Goal: Communication & Community: Ask a question

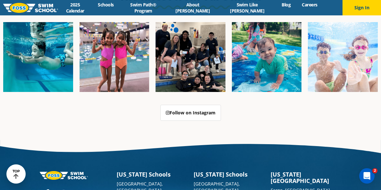
scroll to position [1766, 0]
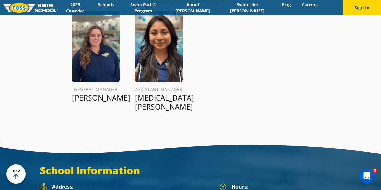
scroll to position [737, 0]
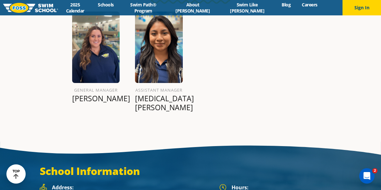
click at [156, 94] on p "Yasmin G." at bounding box center [159, 103] width 48 height 18
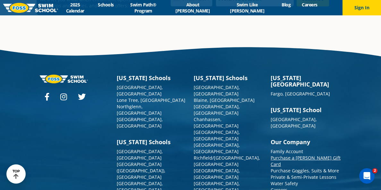
scroll to position [2304, 0]
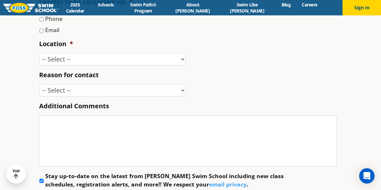
scroll to position [283, 0]
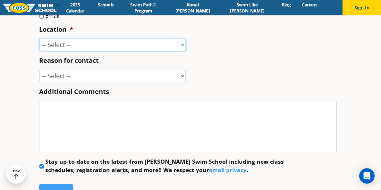
click at [69, 46] on select "-- Select -- [GEOGRAPHIC_DATA], [GEOGRAPHIC_DATA] [GEOGRAPHIC_DATA] [GEOGRAPHIC…" at bounding box center [112, 45] width 146 height 12
select select "GLN"
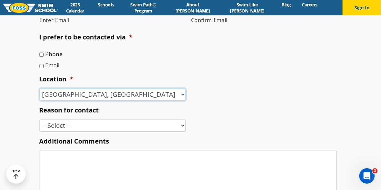
scroll to position [229, 0]
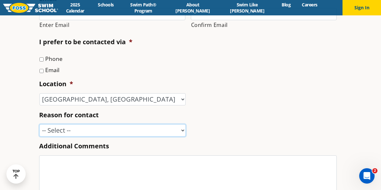
click at [67, 129] on select "-- Select -- Enrollment issue Program question What level is best for my child?…" at bounding box center [112, 130] width 146 height 12
select select "Enrollment issue"
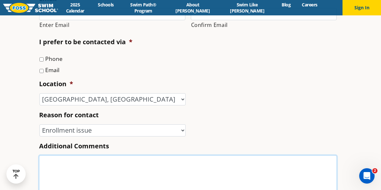
click at [73, 171] on textarea "Additional Comments" at bounding box center [187, 180] width 297 height 51
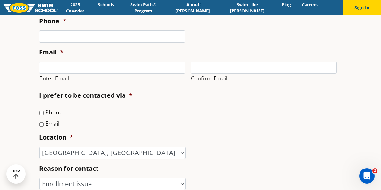
scroll to position [176, 0]
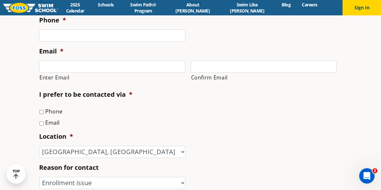
type textarea "Hello, Looking to switch [PERSON_NAME] [PERSON_NAME] class date. Please call me…"
click at [41, 113] on input "Phone" at bounding box center [41, 112] width 4 height 4
checkbox input "true"
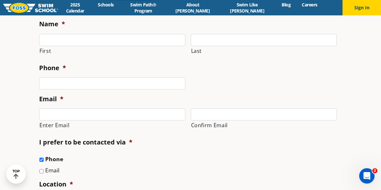
scroll to position [126, 0]
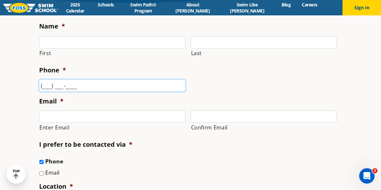
click at [55, 83] on input "(___) ___-____" at bounding box center [112, 85] width 146 height 12
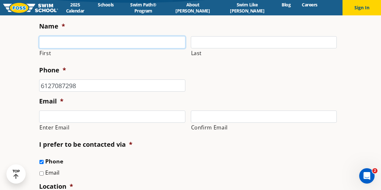
type input "[PHONE_NUMBER]"
type input "[PERSON_NAME]"
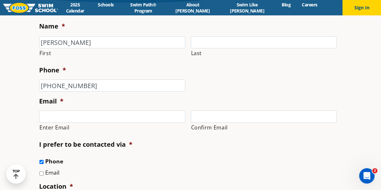
type input "[PERSON_NAME]"
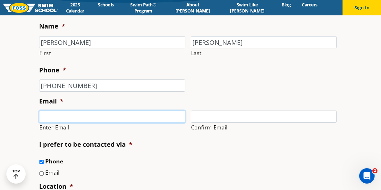
type input "[EMAIL_ADDRESS][DOMAIN_NAME]"
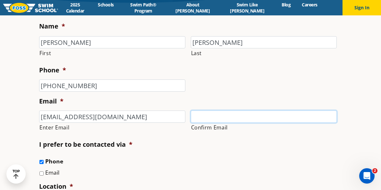
type input "[EMAIL_ADDRESS][DOMAIN_NAME]"
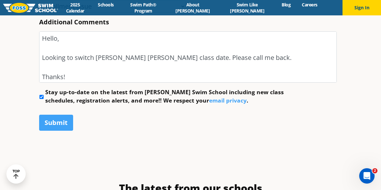
scroll to position [361, 0]
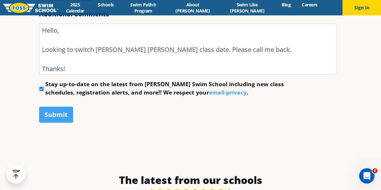
click at [42, 89] on input "Stay up-to-date on the latest from [PERSON_NAME] Swim School including new clas…" at bounding box center [41, 89] width 4 height 4
checkbox input "false"
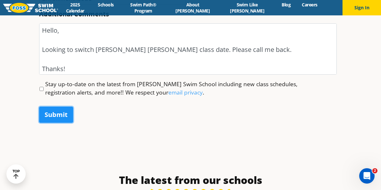
click at [51, 118] on input "Submit" at bounding box center [56, 115] width 34 height 16
click at [59, 115] on input "Submit" at bounding box center [56, 115] width 34 height 16
click at [53, 116] on input "Submit" at bounding box center [56, 115] width 34 height 16
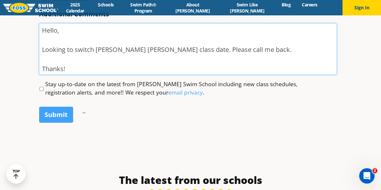
drag, startPoint x: 70, startPoint y: 70, endPoint x: 33, endPoint y: 30, distance: 54.9
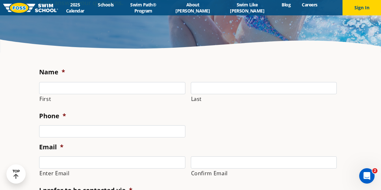
scroll to position [82, 0]
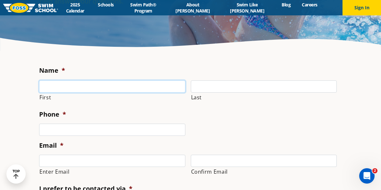
click at [57, 87] on input "First" at bounding box center [112, 86] width 146 height 12
type input "[PERSON_NAME]"
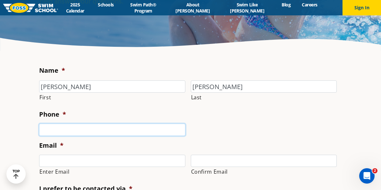
type input "6127087298"
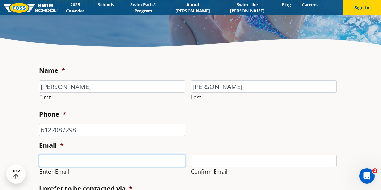
type input "[EMAIL_ADDRESS][DOMAIN_NAME]"
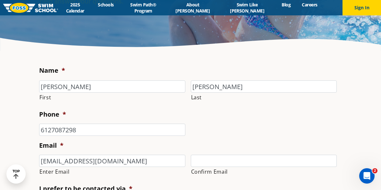
type input "[EMAIL_ADDRESS][DOMAIN_NAME]"
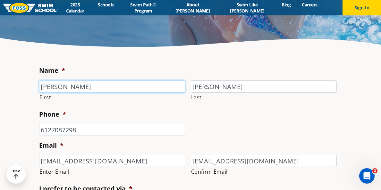
type input "[PHONE_NUMBER]"
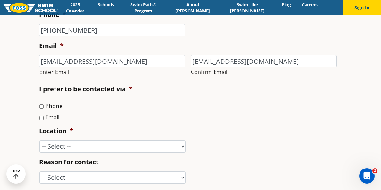
scroll to position [198, 0]
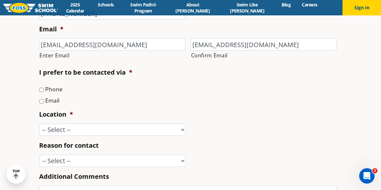
click at [48, 88] on label "Phone" at bounding box center [53, 89] width 17 height 8
click at [44, 88] on input "Phone" at bounding box center [41, 90] width 4 height 4
checkbox input "true"
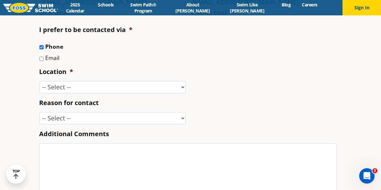
scroll to position [247, 0]
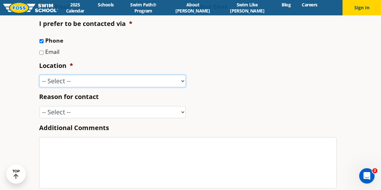
click at [54, 82] on select "-- Select -- [GEOGRAPHIC_DATA], [GEOGRAPHIC_DATA] [GEOGRAPHIC_DATA] [GEOGRAPHIC…" at bounding box center [112, 81] width 146 height 12
select select "GLN"
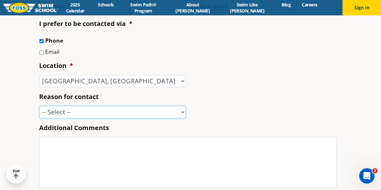
click at [66, 115] on select "-- Select -- Enrollment issue Program question What level is best for my child?…" at bounding box center [112, 112] width 146 height 12
select select "Speak with a manager"
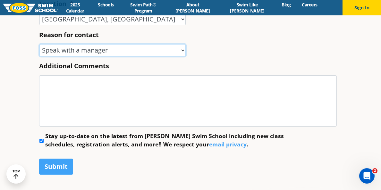
scroll to position [320, 0]
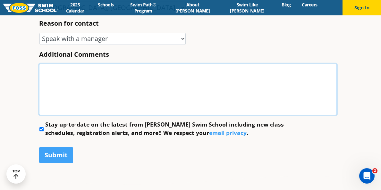
click at [73, 88] on textarea "Additional Comments" at bounding box center [187, 89] width 297 height 51
paste textarea "Hello, Looking to switch [PERSON_NAME] [PERSON_NAME] class date. Please call me…"
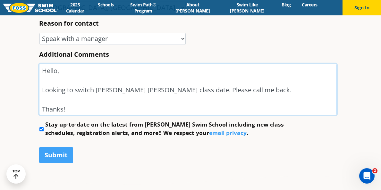
type textarea "Hello, Looking to switch [PERSON_NAME] [PERSON_NAME] class date. Please call me…"
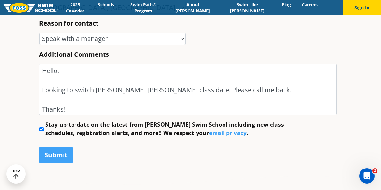
click at [42, 128] on input "Stay up-to-date on the latest from [PERSON_NAME] Swim School including new clas…" at bounding box center [41, 129] width 4 height 4
checkbox input "false"
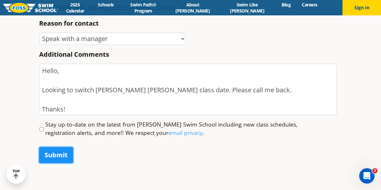
click at [52, 154] on input "Submit" at bounding box center [56, 155] width 34 height 16
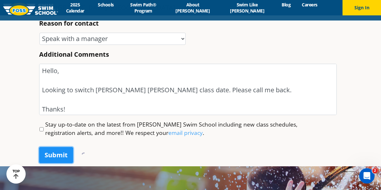
scroll to position [0, 0]
